Goal: Task Accomplishment & Management: Use online tool/utility

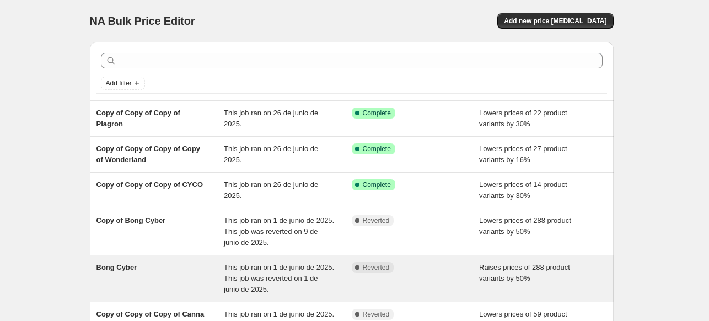
scroll to position [276, 0]
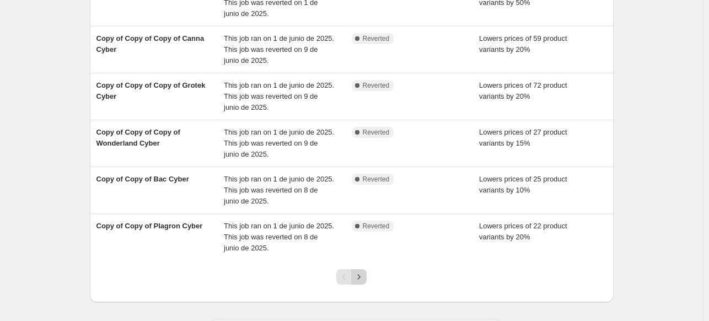
click at [361, 275] on icon "Next" at bounding box center [359, 276] width 3 height 5
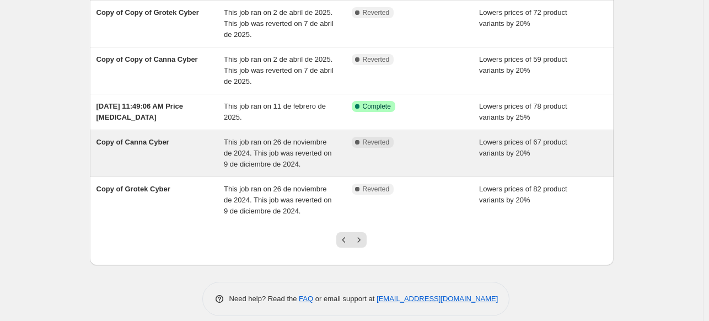
scroll to position [344, 0]
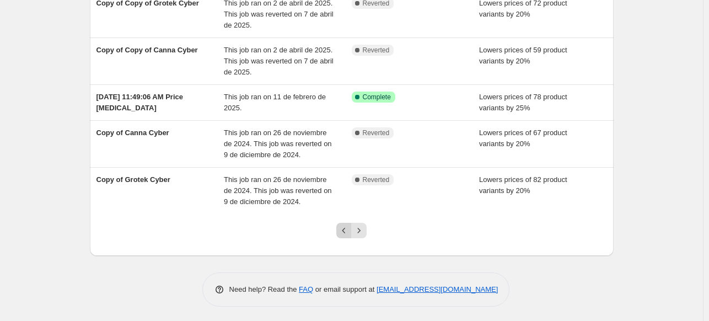
click at [343, 228] on icon "Previous" at bounding box center [343, 230] width 11 height 11
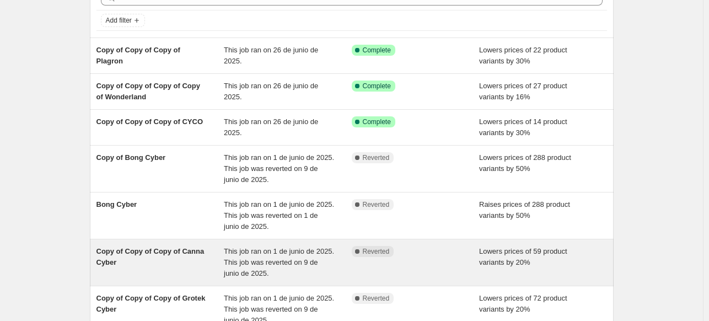
scroll to position [110, 0]
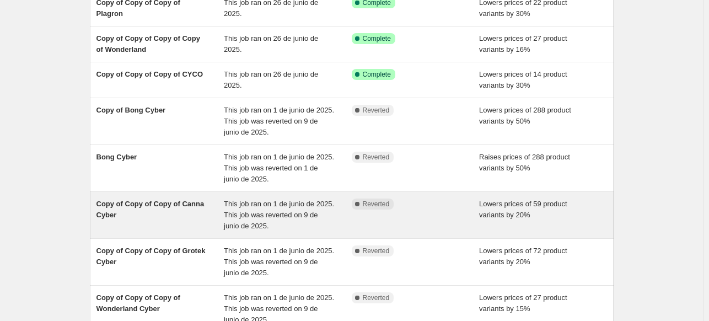
click at [192, 218] on div "Copy of Copy of Copy of Canna Cyber" at bounding box center [160, 214] width 128 height 33
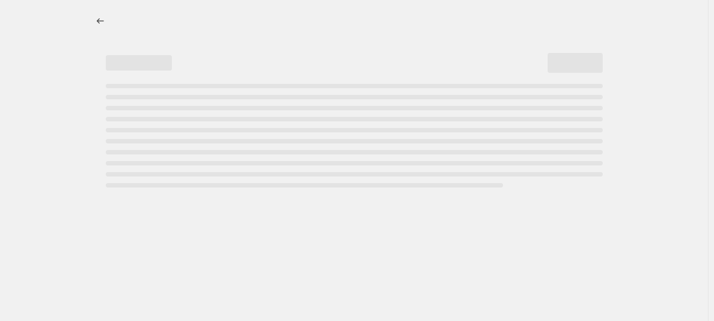
select select "percentage"
select select "vendor"
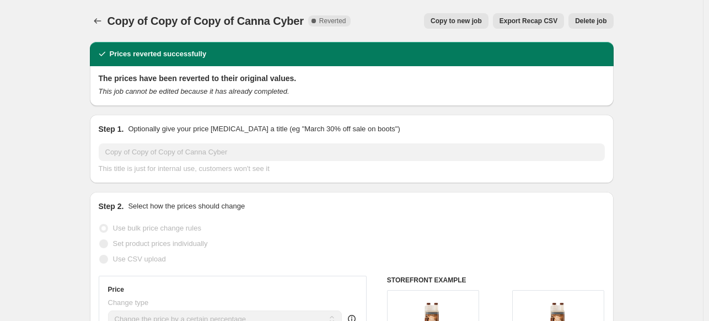
click at [443, 21] on span "Copy to new job" at bounding box center [456, 21] width 51 height 9
select select "percentage"
select select "vendor"
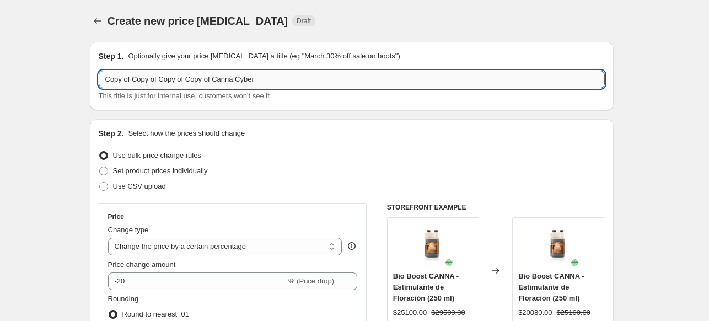
click at [267, 79] on input "Copy of Copy of Copy of Copy of Canna Cyber" at bounding box center [352, 80] width 506 height 18
drag, startPoint x: 272, startPoint y: 79, endPoint x: 64, endPoint y: 72, distance: 208.5
type input "BONG PHOENIX CYBER"
click at [256, 141] on div "Step 2. Select how the prices should change Use bulk price change rules Set pro…" at bounding box center [352, 312] width 506 height 369
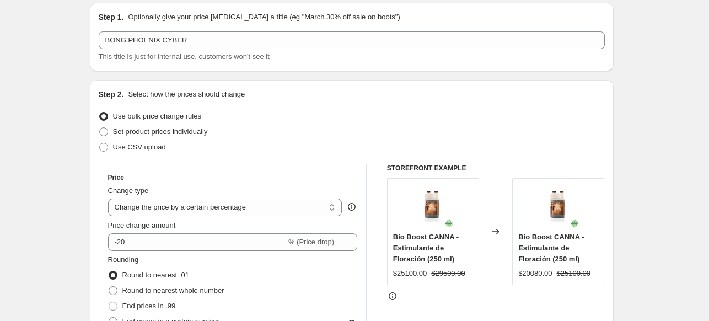
scroll to position [55, 0]
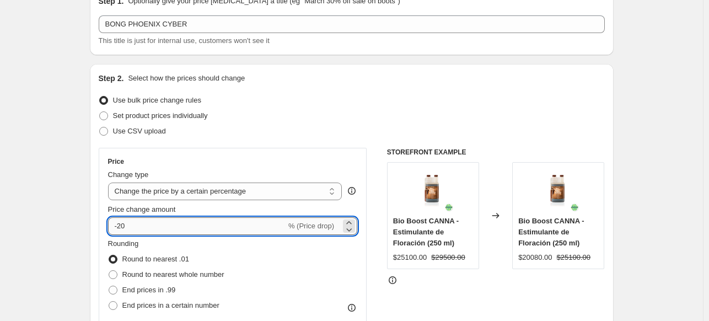
drag, startPoint x: 121, startPoint y: 224, endPoint x: 138, endPoint y: 219, distance: 18.3
click at [138, 219] on input "-20" at bounding box center [197, 226] width 178 height 18
type input "-40"
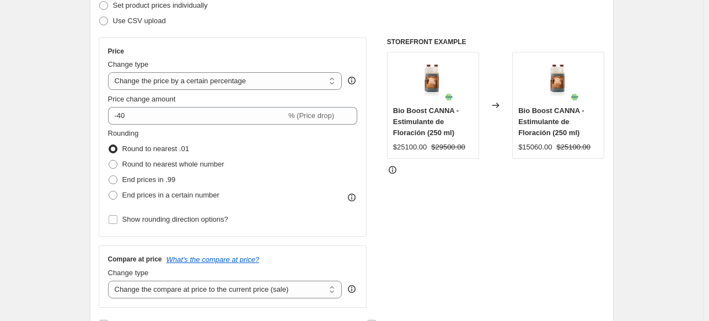
scroll to position [221, 0]
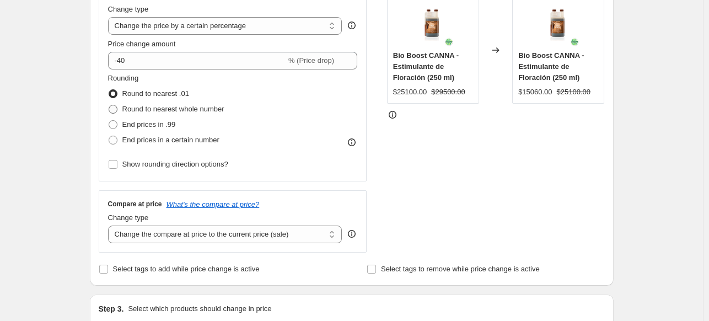
click at [116, 111] on span at bounding box center [113, 109] width 9 height 9
click at [109, 105] on input "Round to nearest whole number" at bounding box center [109, 105] width 1 height 1
radio input "true"
click at [116, 129] on span at bounding box center [113, 125] width 10 height 10
click at [109, 121] on input "End prices in .99" at bounding box center [109, 120] width 1 height 1
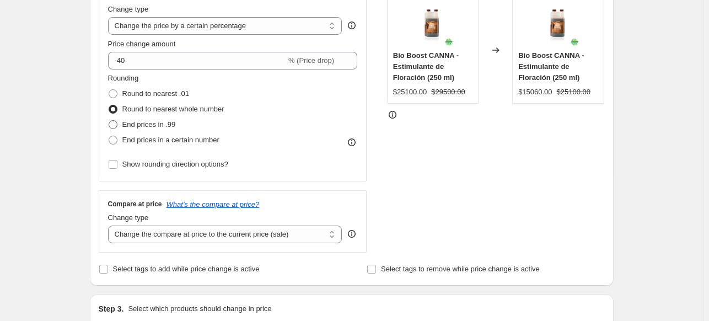
radio input "true"
click at [114, 136] on span at bounding box center [113, 140] width 9 height 9
click at [109, 136] on input "End prices in a certain number" at bounding box center [109, 136] width 1 height 1
radio input "true"
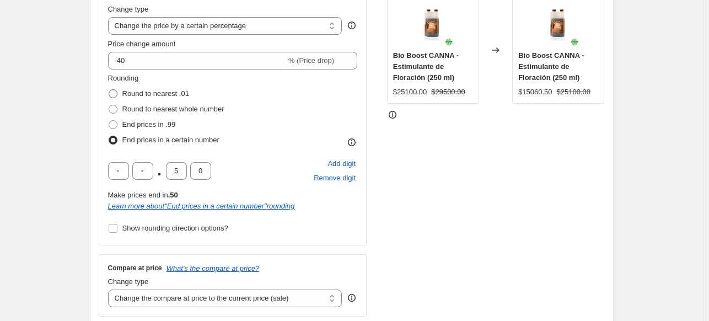
click at [114, 93] on span at bounding box center [113, 93] width 9 height 9
click at [109, 90] on input "Round to nearest .01" at bounding box center [109, 89] width 1 height 1
radio input "true"
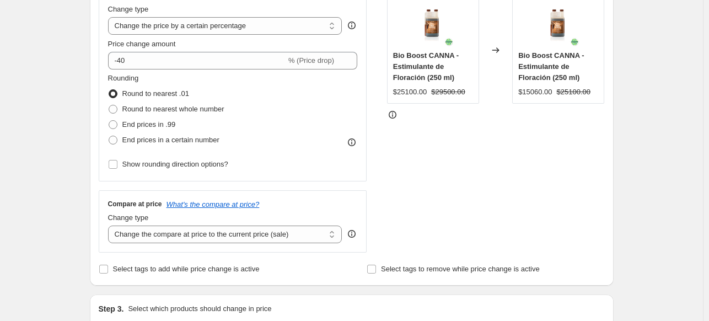
click at [292, 108] on div "Rounding Round to nearest .01 Round to nearest whole number End prices in .99 E…" at bounding box center [233, 110] width 250 height 75
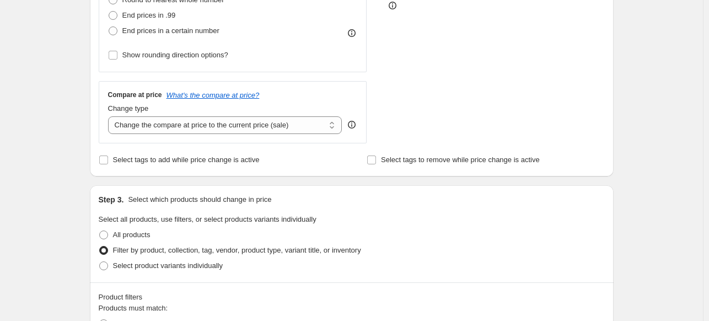
scroll to position [331, 0]
click at [326, 125] on select "Change the compare at price to the current price (sale) Change the compare at p…" at bounding box center [225, 124] width 234 height 18
click at [385, 90] on div "Price Change type Change the price to a certain amount Change the price by a ce…" at bounding box center [352, 7] width 506 height 270
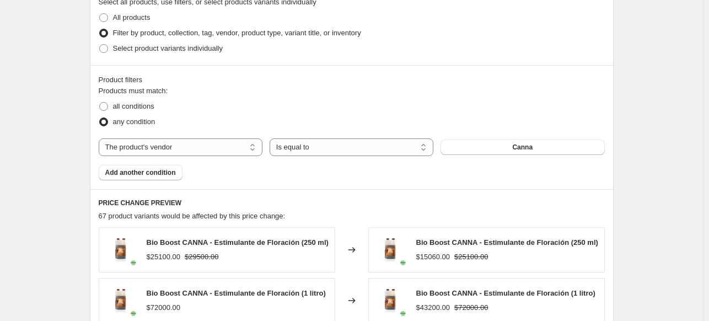
scroll to position [551, 0]
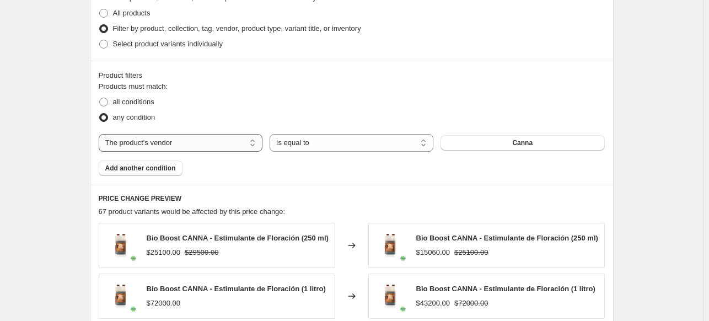
click at [203, 145] on select "The product The product's collection The product's tag The product's vendor The…" at bounding box center [181, 143] width 164 height 18
select select "collection"
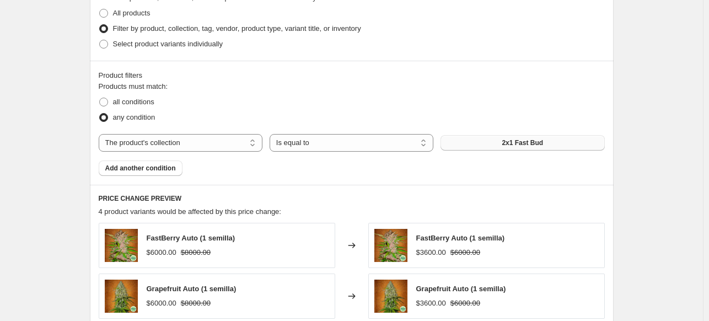
click at [460, 141] on button "2x1 Fast Bud" at bounding box center [522, 142] width 164 height 15
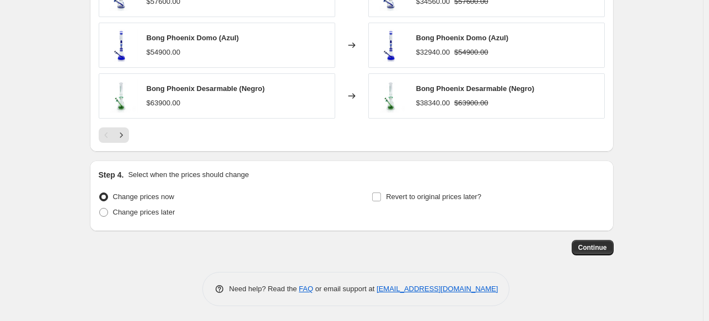
scroll to position [904, 0]
click at [381, 196] on input "Revert to original prices later?" at bounding box center [376, 196] width 9 height 9
checkbox input "true"
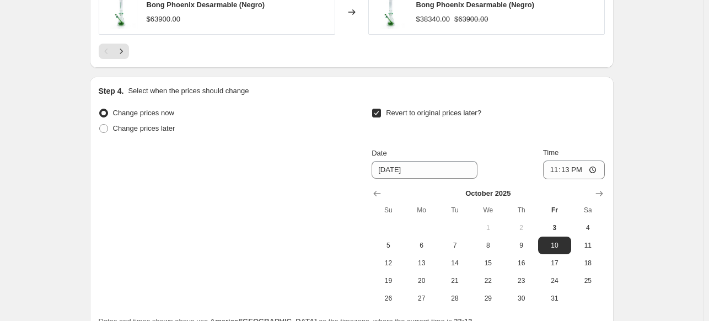
scroll to position [1014, 0]
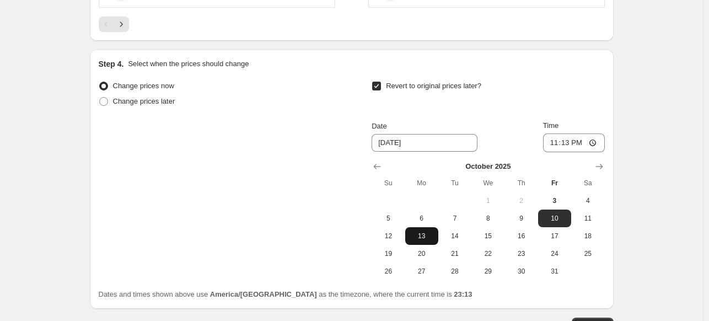
click at [426, 235] on span "13" at bounding box center [422, 236] width 24 height 9
type input "[DATE]"
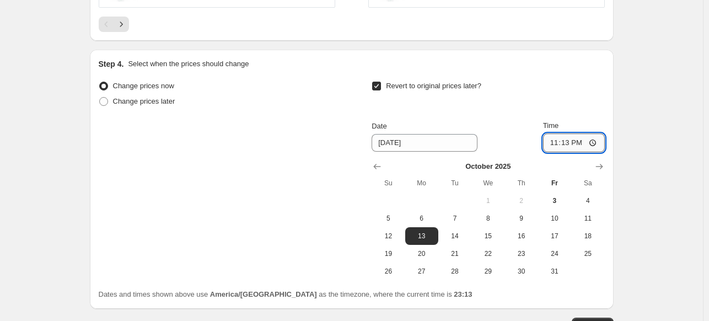
click at [571, 145] on input "23:13" at bounding box center [574, 142] width 62 height 19
type input "13:00"
click at [550, 106] on div "Revert to original prices later?" at bounding box center [488, 94] width 233 height 33
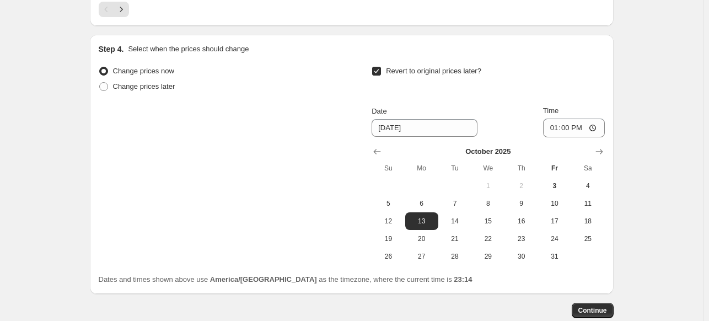
scroll to position [1092, 0]
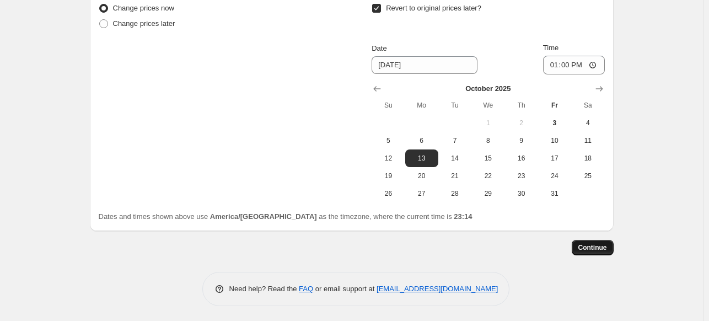
click at [588, 245] on span "Continue" at bounding box center [592, 247] width 29 height 9
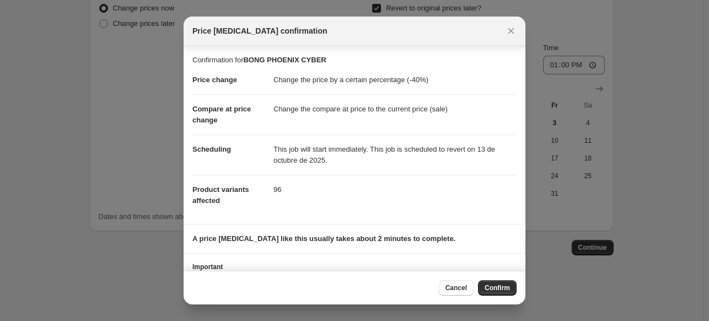
scroll to position [51, 0]
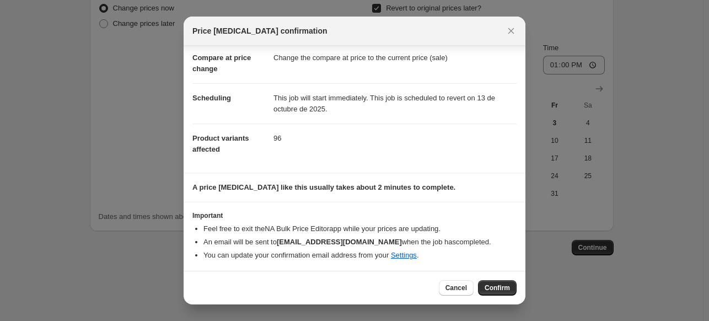
click at [497, 282] on button "Confirm" at bounding box center [497, 287] width 39 height 15
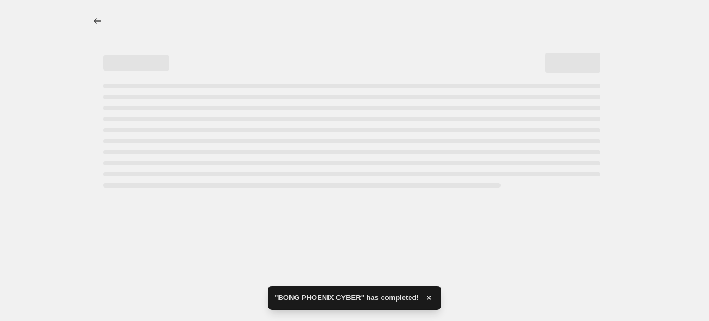
select select "percentage"
select select "collection"
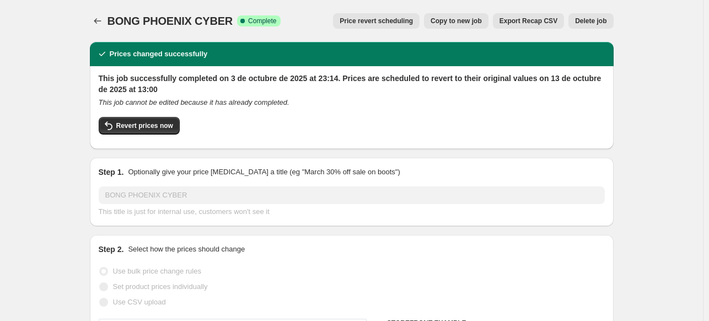
click at [465, 24] on span "Copy to new job" at bounding box center [456, 21] width 51 height 9
select select "percentage"
select select "collection"
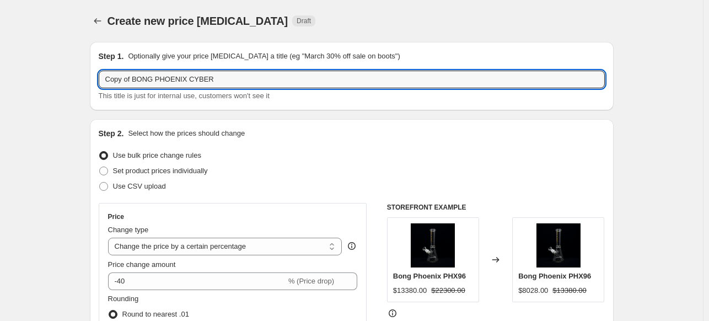
drag, startPoint x: 215, startPoint y: 77, endPoint x: 84, endPoint y: 85, distance: 131.5
paste input "30% DCTO EN CARPAS, KIT INDOOR Y LEDS"
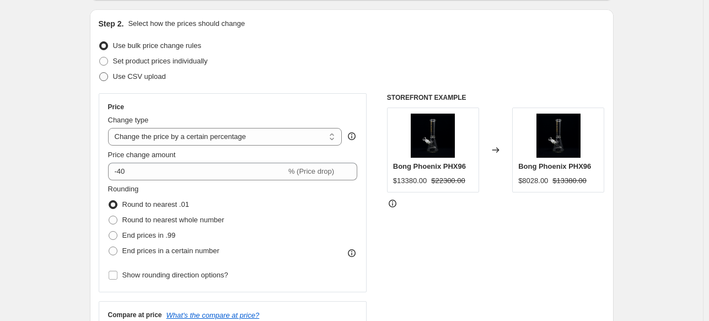
scroll to position [110, 0]
type input "30% DCTO EN CARPAS, KIT INDOOR Y LEDS"
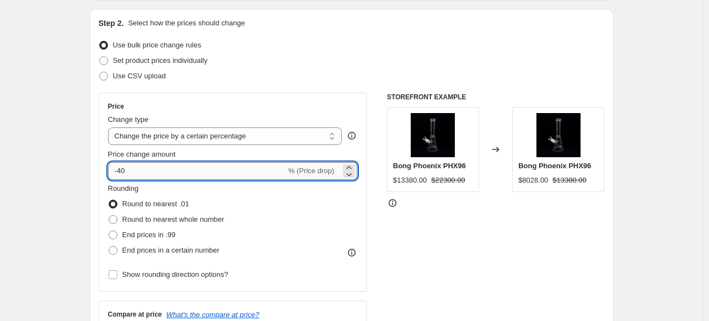
click at [130, 171] on input "-40" at bounding box center [197, 171] width 178 height 18
drag, startPoint x: 130, startPoint y: 171, endPoint x: 121, endPoint y: 173, distance: 8.9
click at [121, 173] on input "-40" at bounding box center [197, 171] width 178 height 18
type input "-30"
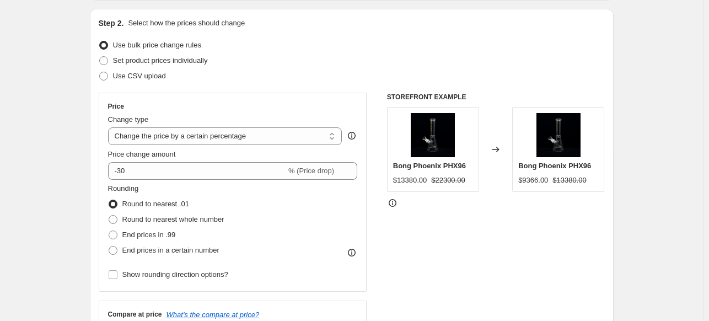
click at [303, 74] on div "Use CSV upload" at bounding box center [352, 75] width 506 height 15
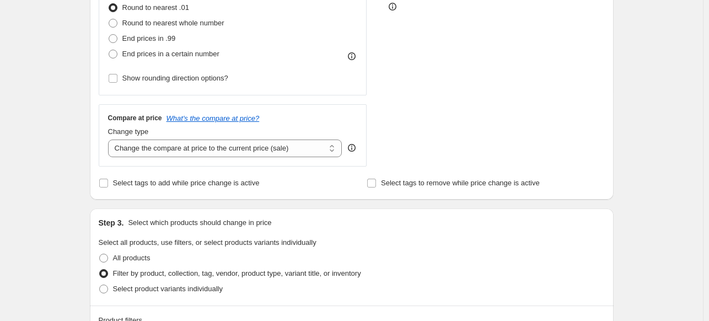
scroll to position [331, 0]
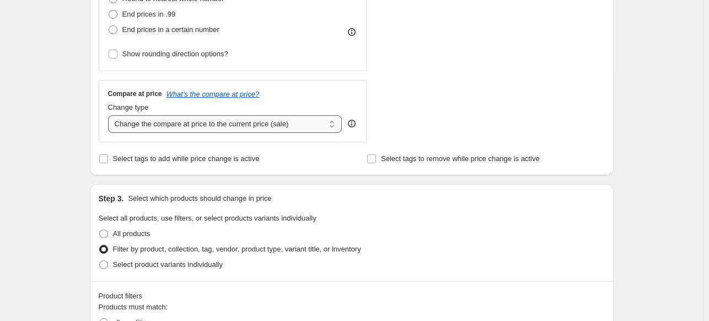
click at [249, 125] on select "Change the compare at price to the current price (sale) Change the compare at p…" at bounding box center [225, 124] width 234 height 18
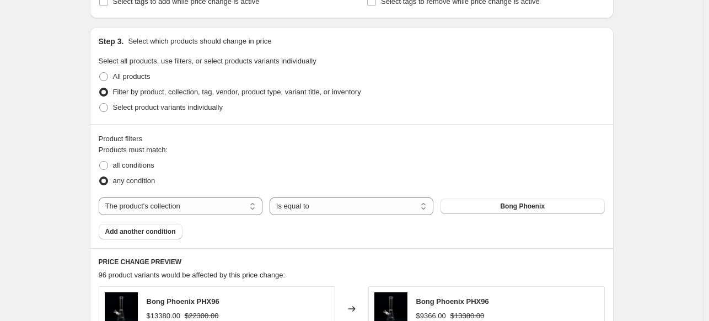
scroll to position [551, 0]
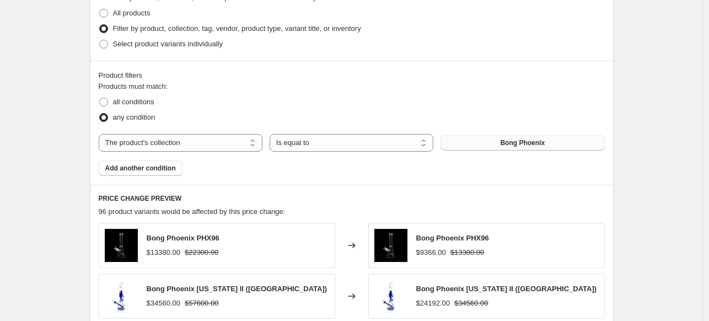
click at [487, 147] on button "Bong Phoenix" at bounding box center [522, 142] width 164 height 15
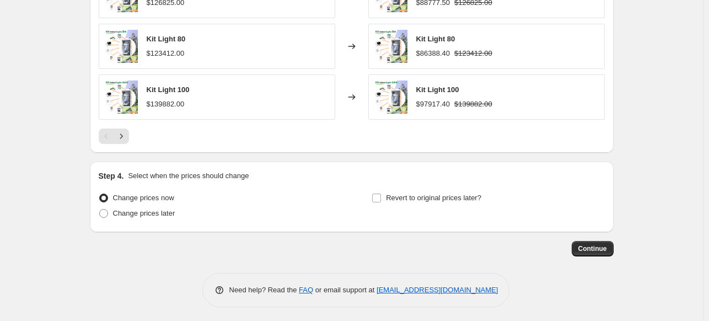
scroll to position [904, 0]
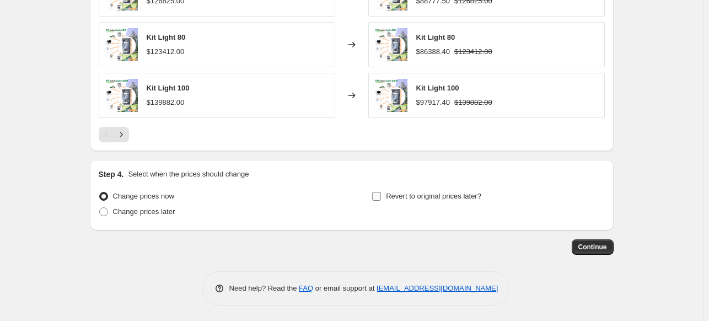
click at [379, 193] on input "Revert to original prices later?" at bounding box center [376, 196] width 9 height 9
checkbox input "true"
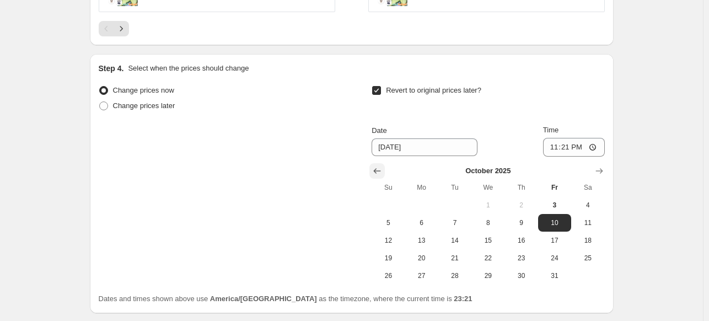
scroll to position [1069, 0]
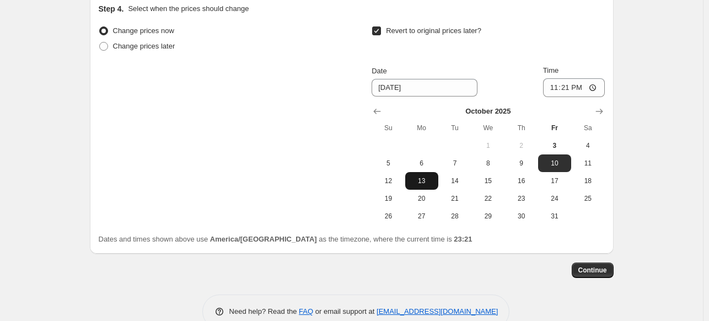
click at [421, 182] on span "13" at bounding box center [422, 180] width 24 height 9
type input "[DATE]"
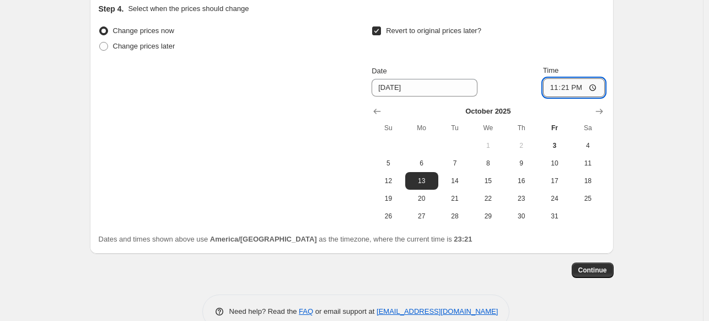
click at [571, 89] on input "23:21" at bounding box center [574, 87] width 62 height 19
type input "13:00"
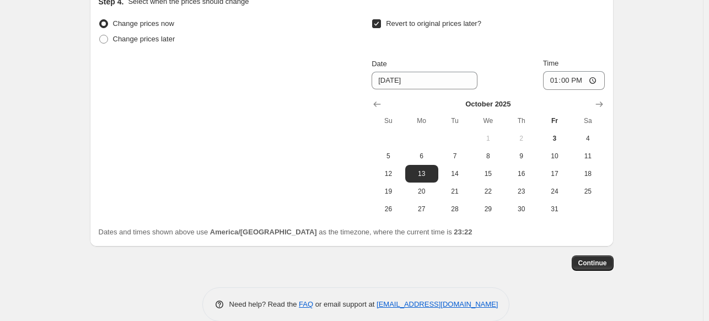
scroll to position [1092, 0]
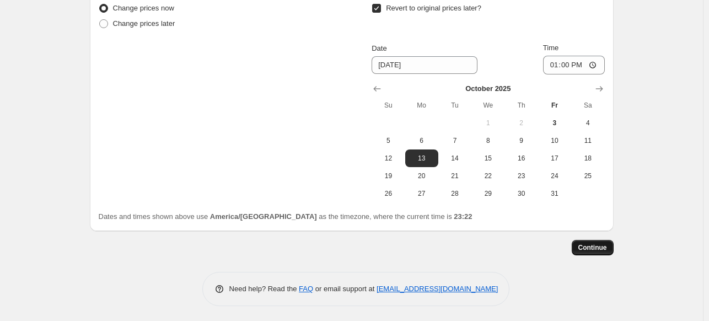
click at [598, 245] on span "Continue" at bounding box center [592, 247] width 29 height 9
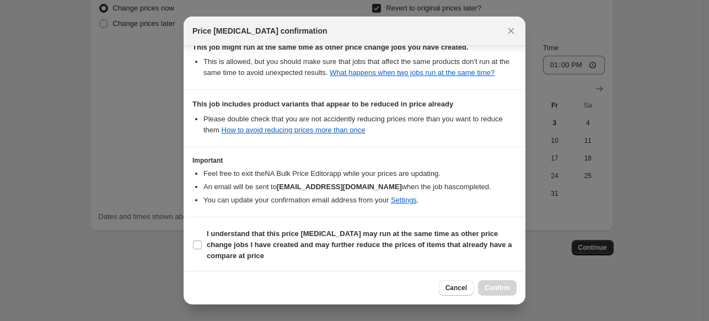
scroll to position [221, 0]
click at [197, 245] on input "I understand that this price [MEDICAL_DATA] may run at the same time as other p…" at bounding box center [197, 244] width 9 height 9
checkbox input "true"
click at [506, 286] on span "Confirm" at bounding box center [497, 287] width 25 height 9
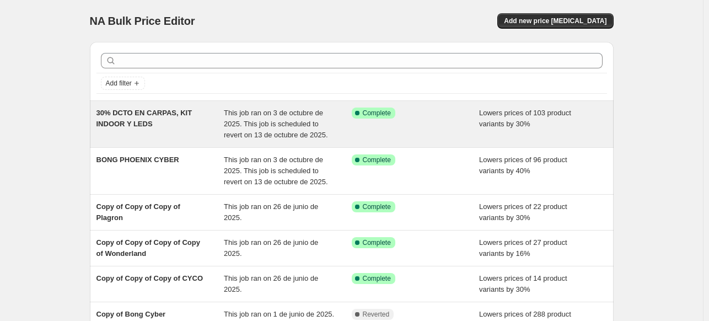
click at [262, 110] on span "This job ran on 3 de octubre de 2025. This job is scheduled to revert on 13 de …" at bounding box center [276, 124] width 104 height 30
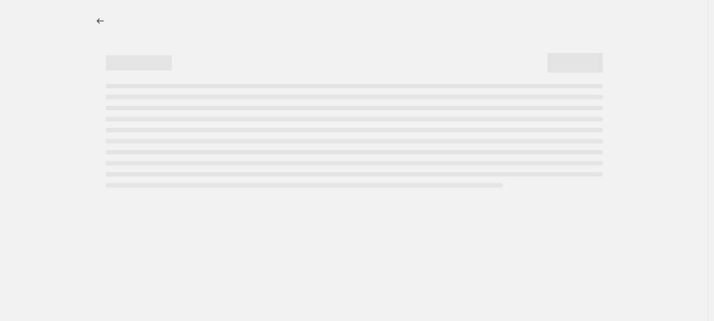
select select "percentage"
select select "collection"
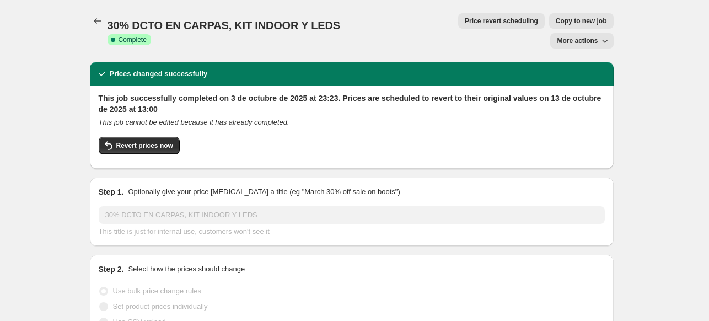
click at [556, 17] on span "Copy to new job" at bounding box center [581, 21] width 51 height 9
select select "percentage"
select select "collection"
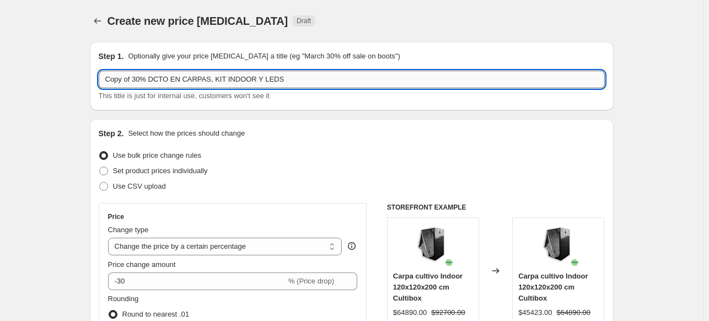
click at [262, 78] on input "Copy of 30% DCTO EN CARPAS, KIT INDOOR Y LEDS" at bounding box center [352, 80] width 506 height 18
drag, startPoint x: 292, startPoint y: 78, endPoint x: 67, endPoint y: 79, distance: 224.9
paste input "20% DCTO EN PINK HORNET"
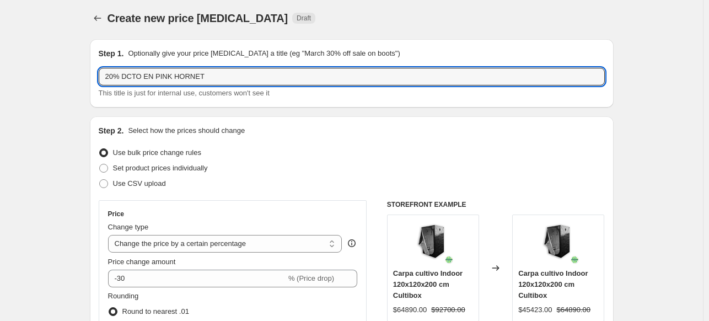
scroll to position [110, 0]
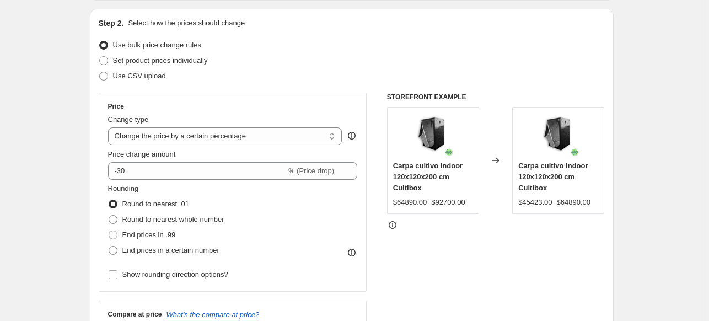
type input "20% DCTO EN PINK HORNET"
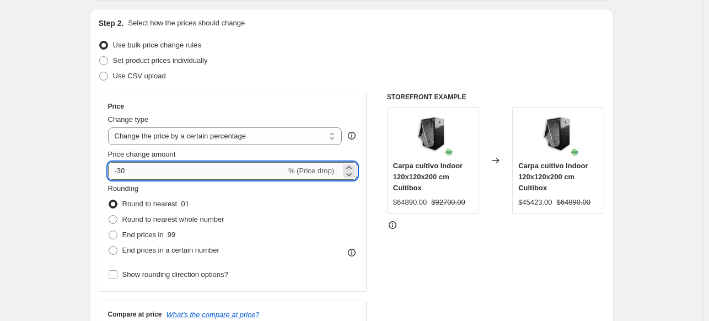
drag, startPoint x: 120, startPoint y: 165, endPoint x: 152, endPoint y: 165, distance: 32.0
click at [152, 165] on input "-30" at bounding box center [197, 171] width 178 height 18
type input "-20"
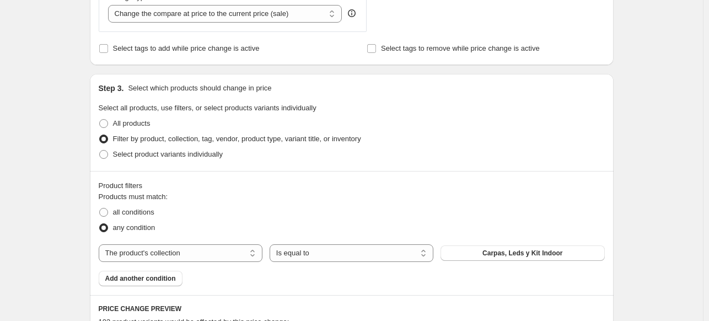
scroll to position [551, 0]
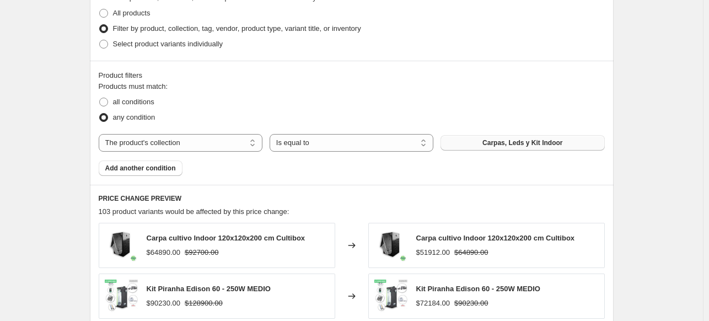
click at [525, 145] on span "Carpas, Leds y Kit Indoor" at bounding box center [522, 142] width 80 height 9
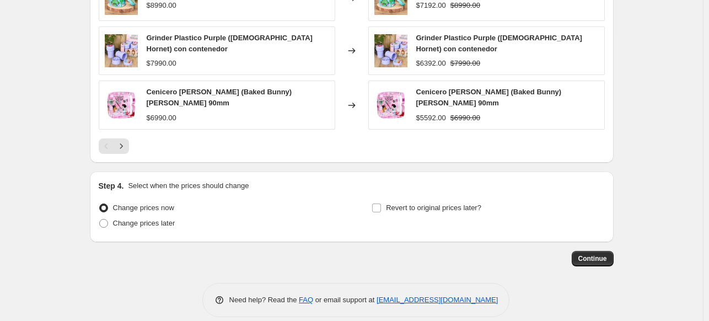
scroll to position [904, 0]
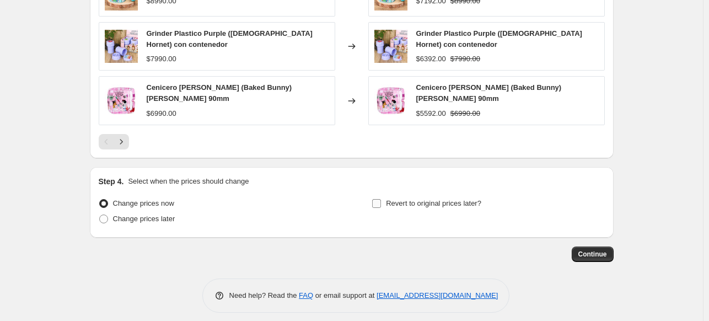
click at [385, 196] on label "Revert to original prices later?" at bounding box center [427, 203] width 110 height 15
click at [381, 199] on input "Revert to original prices later?" at bounding box center [376, 203] width 9 height 9
checkbox input "true"
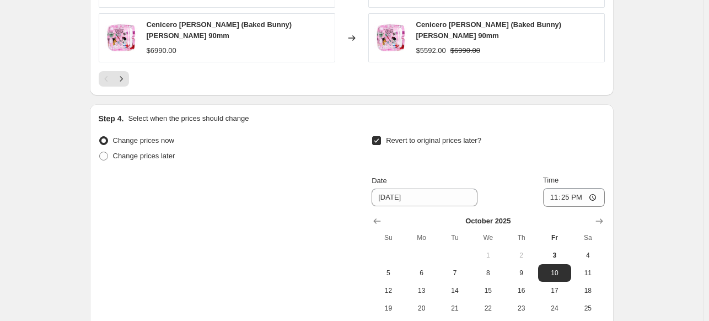
scroll to position [1014, 0]
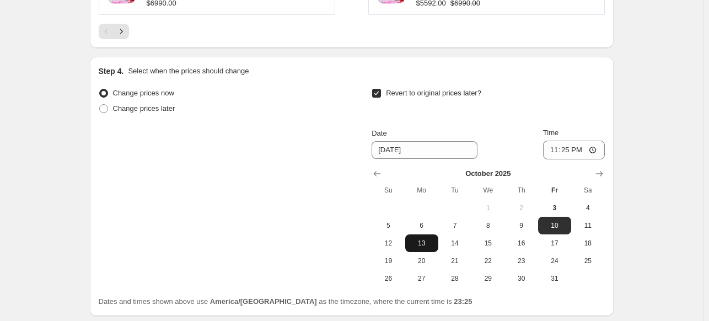
click at [423, 239] on span "13" at bounding box center [422, 243] width 24 height 9
type input "[DATE]"
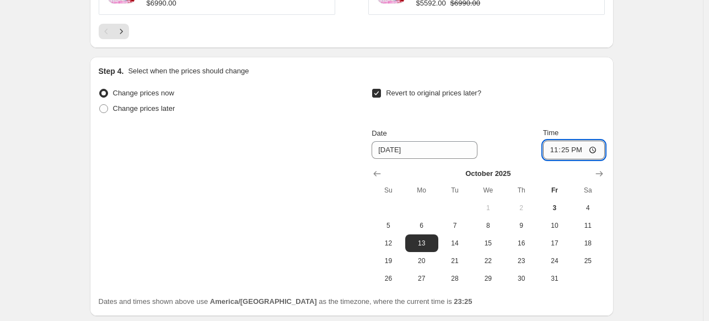
click at [572, 144] on input "23:25" at bounding box center [574, 150] width 62 height 19
type input "13:00"
click at [327, 182] on div "Change prices now Change prices later Revert to original prices later? Date 10/…" at bounding box center [352, 186] width 506 height 202
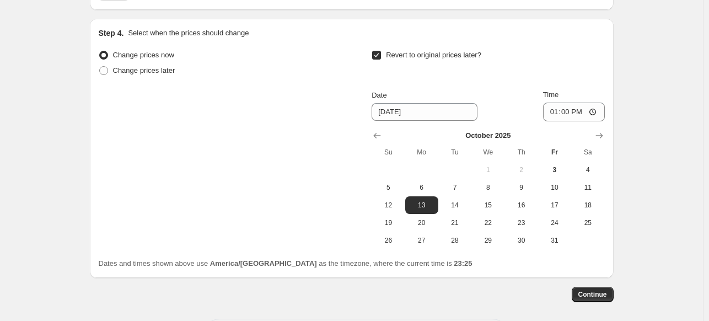
scroll to position [1092, 0]
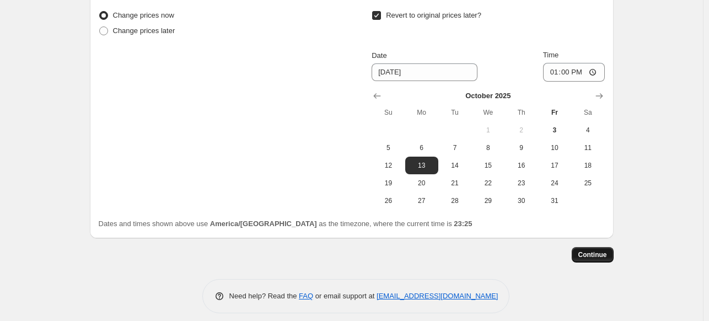
click at [598, 250] on span "Continue" at bounding box center [592, 254] width 29 height 9
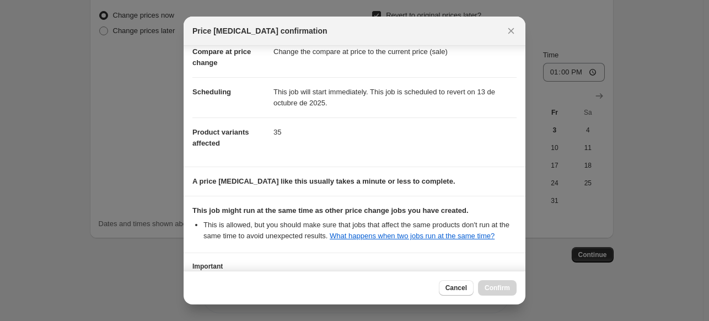
scroll to position [153, 0]
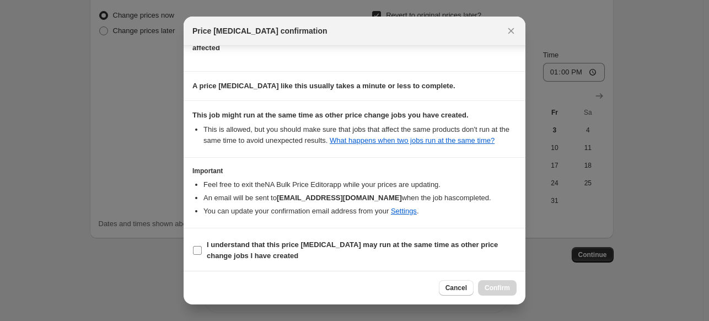
click at [193, 247] on input "I understand that this price change job may run at the same time as other price…" at bounding box center [197, 250] width 9 height 9
checkbox input "true"
click at [502, 292] on span "Confirm" at bounding box center [497, 287] width 25 height 9
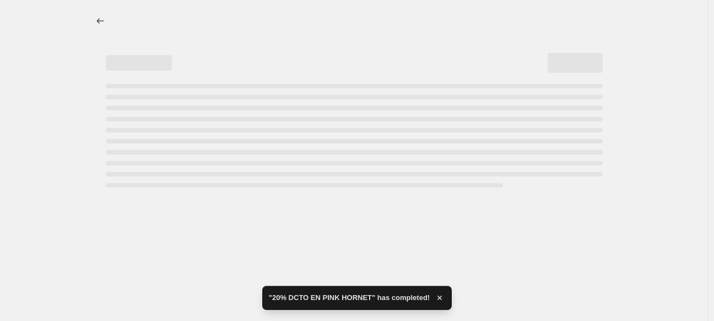
select select "percentage"
select select "collection"
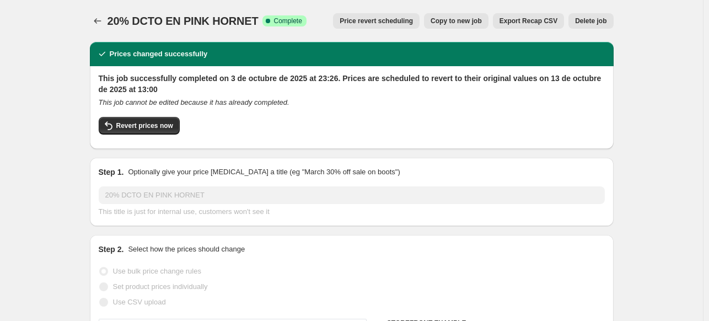
click at [473, 19] on span "Copy to new job" at bounding box center [456, 21] width 51 height 9
select select "percentage"
select select "collection"
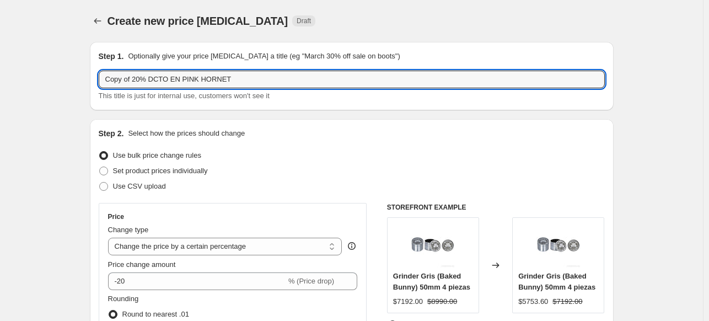
drag, startPoint x: 229, startPoint y: 79, endPoint x: 2, endPoint y: 77, distance: 227.1
paste input "20% DCTO EN TODO GORILA"
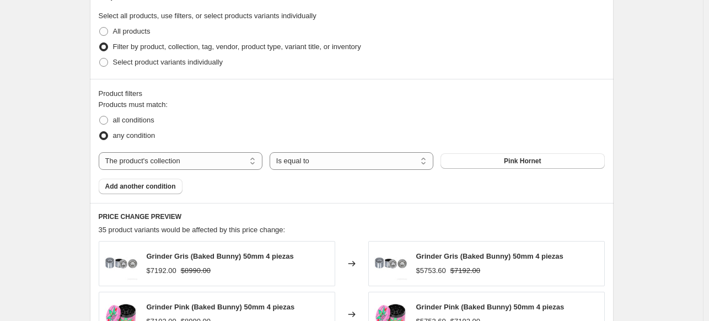
scroll to position [551, 0]
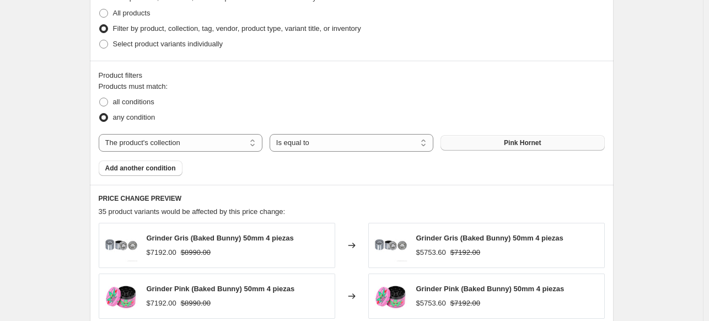
type input "20% DCTO EN TODO GORILA"
click at [515, 141] on span "Pink Hornet" at bounding box center [522, 142] width 37 height 9
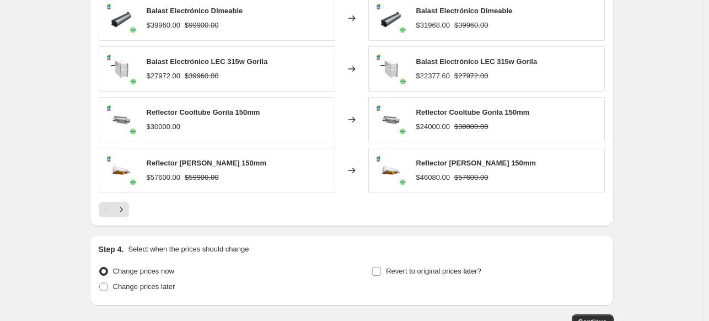
scroll to position [904, 0]
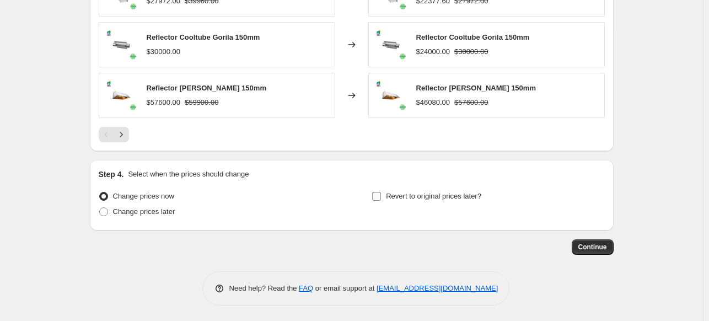
click at [381, 194] on input "Revert to original prices later?" at bounding box center [376, 196] width 9 height 9
checkbox input "true"
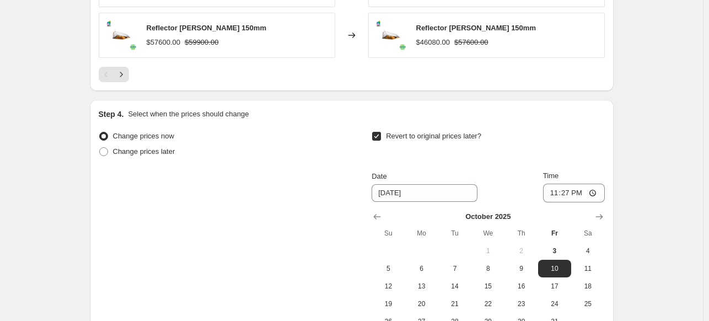
scroll to position [1069, 0]
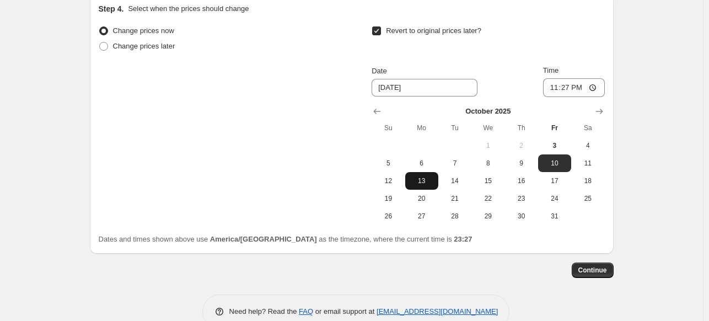
click at [420, 180] on span "13" at bounding box center [422, 180] width 24 height 9
type input "[DATE]"
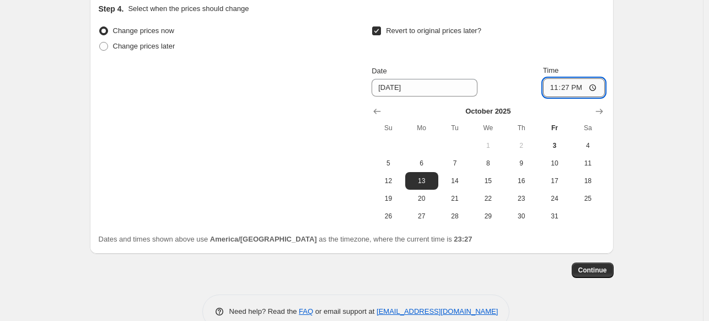
click at [571, 88] on input "23:27" at bounding box center [574, 87] width 62 height 19
type input "13:00"
click at [337, 136] on div "Change prices now Change prices later Revert to original prices later? Date 10/…" at bounding box center [352, 124] width 506 height 202
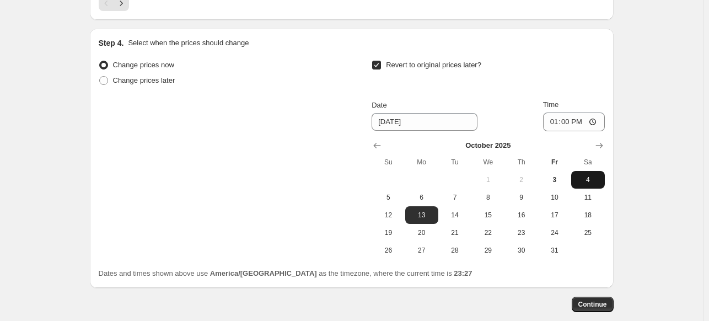
scroll to position [1092, 0]
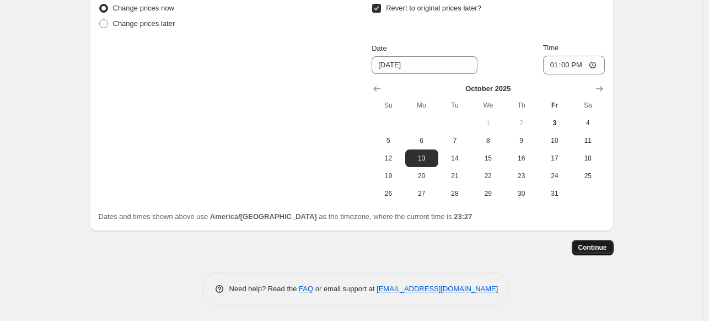
click at [586, 249] on span "Continue" at bounding box center [592, 247] width 29 height 9
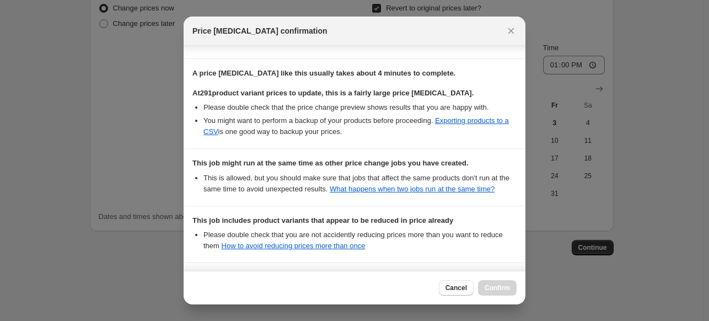
scroll to position [282, 0]
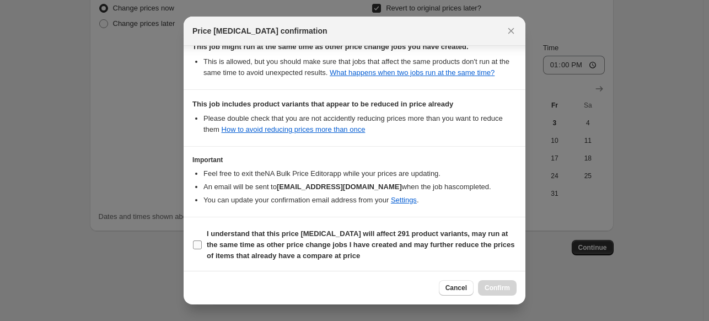
click at [194, 252] on label "I understand that this price change job will affect 291 product variants, may r…" at bounding box center [354, 244] width 324 height 37
click at [194, 249] on input "I understand that this price change job will affect 291 product variants, may r…" at bounding box center [197, 244] width 9 height 9
checkbox input "true"
click at [492, 289] on span "Confirm" at bounding box center [497, 287] width 25 height 9
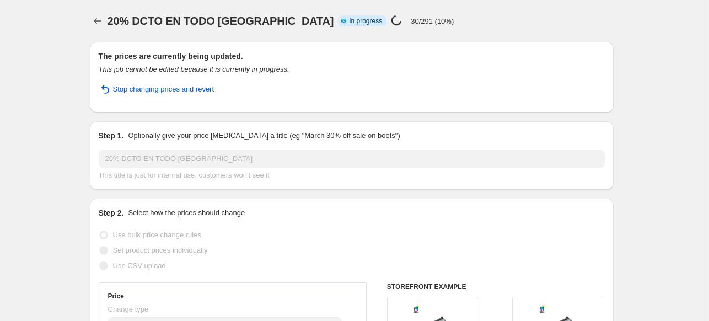
select select "percentage"
select select "collection"
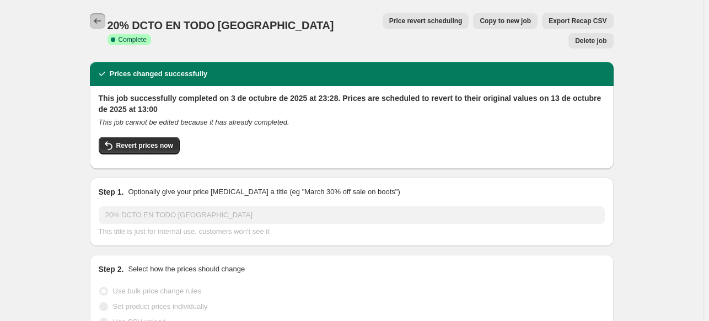
click at [100, 20] on icon "Price change jobs" at bounding box center [97, 20] width 11 height 11
